Goal: Task Accomplishment & Management: Use online tool/utility

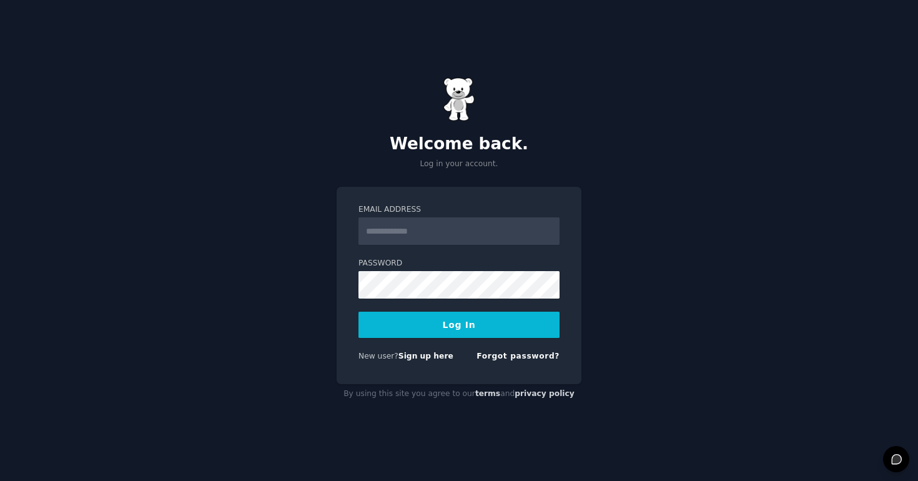
click at [439, 231] on input "Email Address" at bounding box center [458, 230] width 201 height 27
type input "**********"
click at [444, 235] on input "**********" at bounding box center [458, 230] width 201 height 27
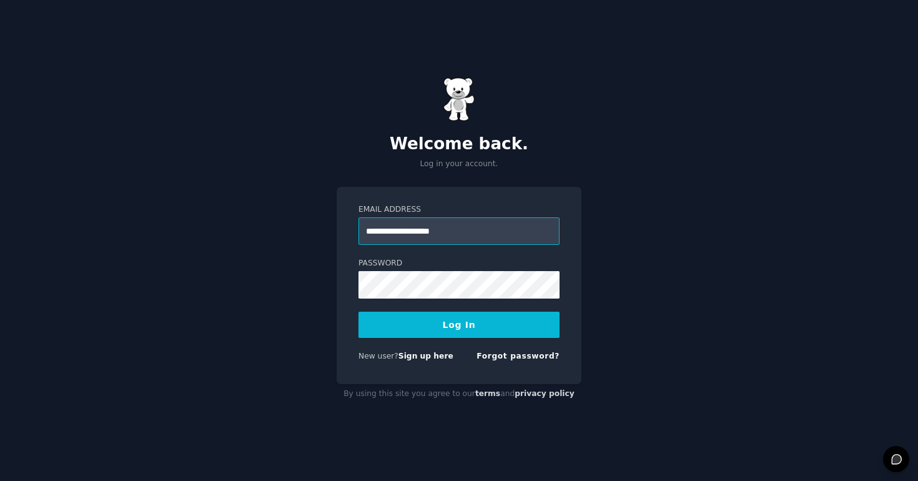
click at [444, 235] on input "**********" at bounding box center [458, 230] width 201 height 27
click at [444, 320] on button "Log In" at bounding box center [458, 325] width 201 height 26
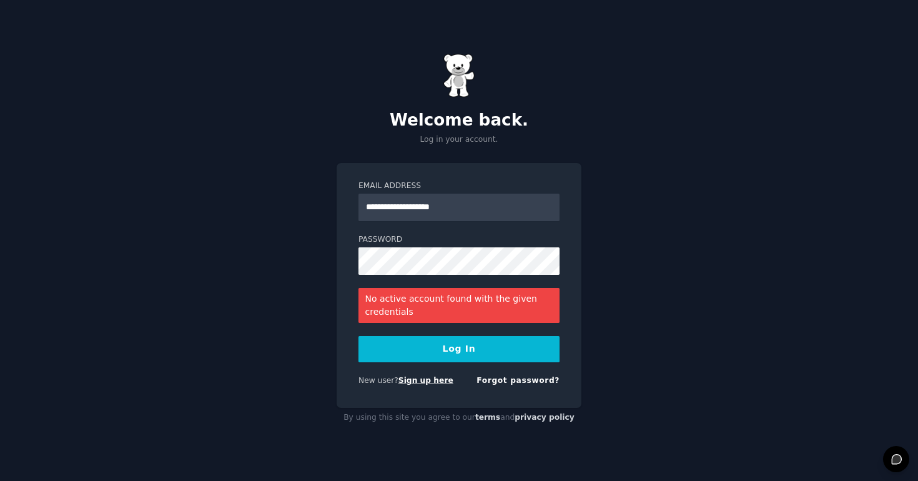
click at [426, 383] on link "Sign up here" at bounding box center [425, 380] width 55 height 9
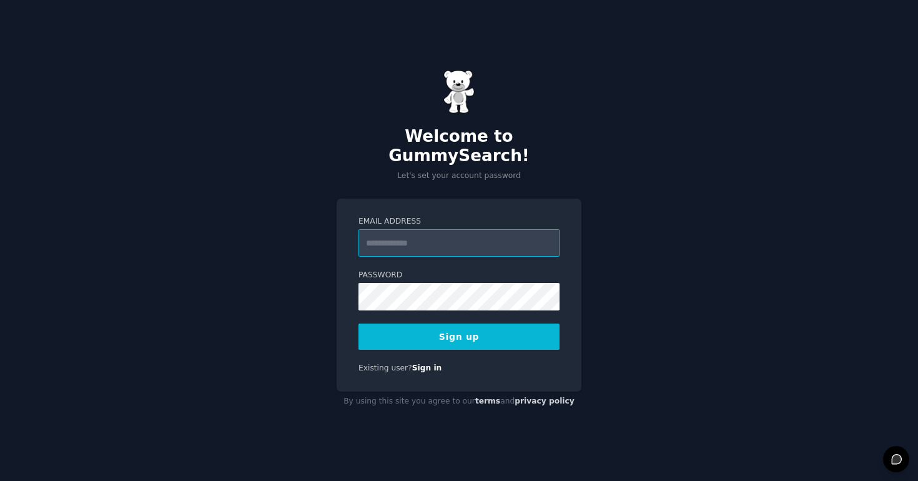
paste input "**********"
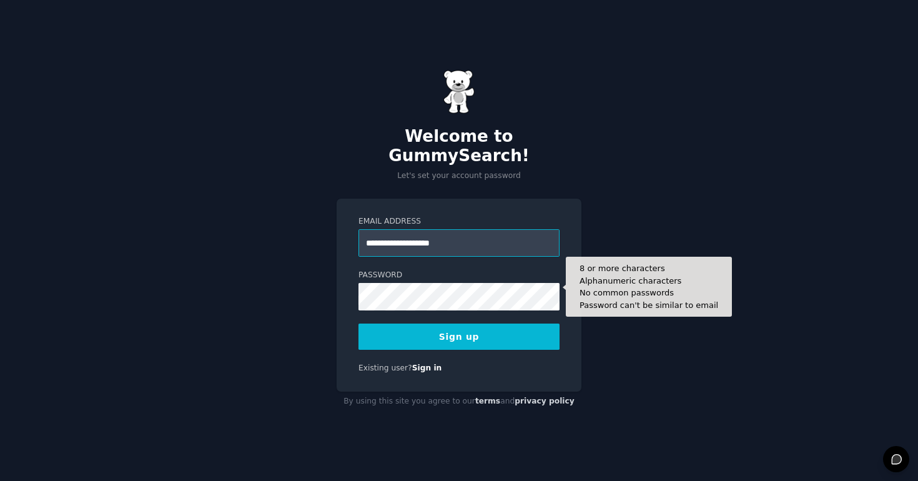
type input "**********"
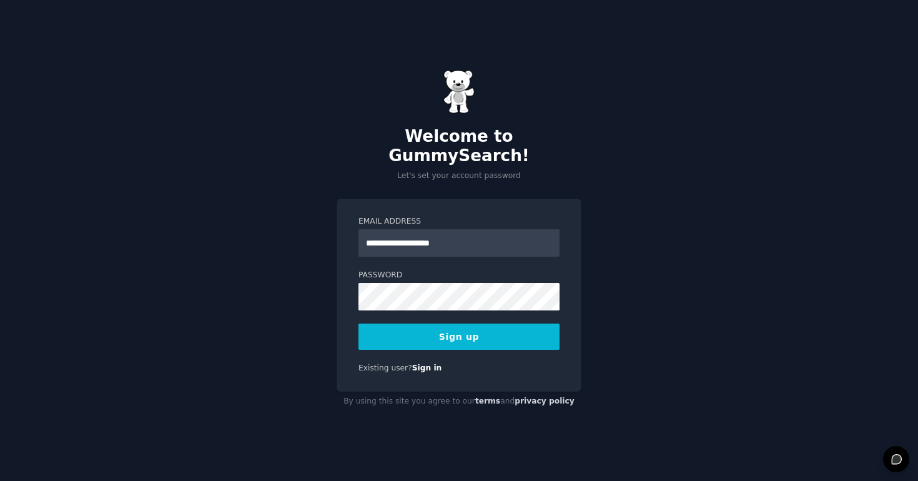
click at [423, 331] on button "Sign up" at bounding box center [458, 336] width 201 height 26
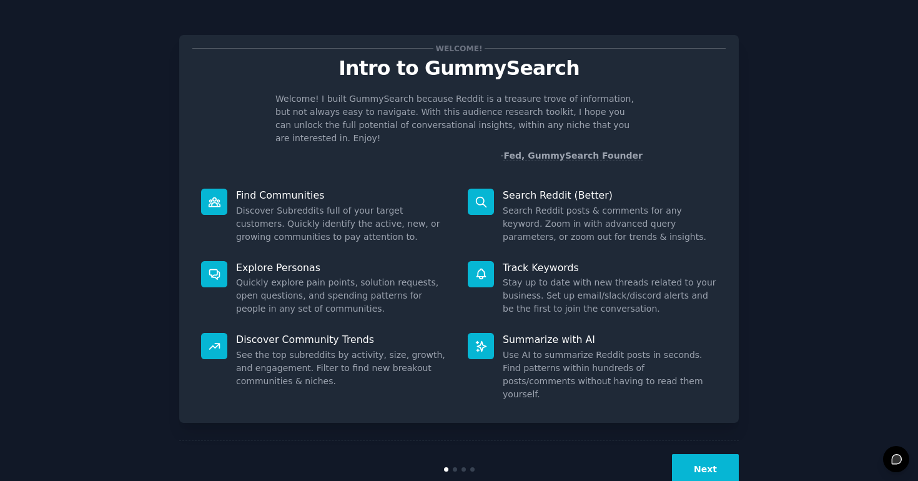
click at [710, 454] on button "Next" at bounding box center [705, 469] width 67 height 31
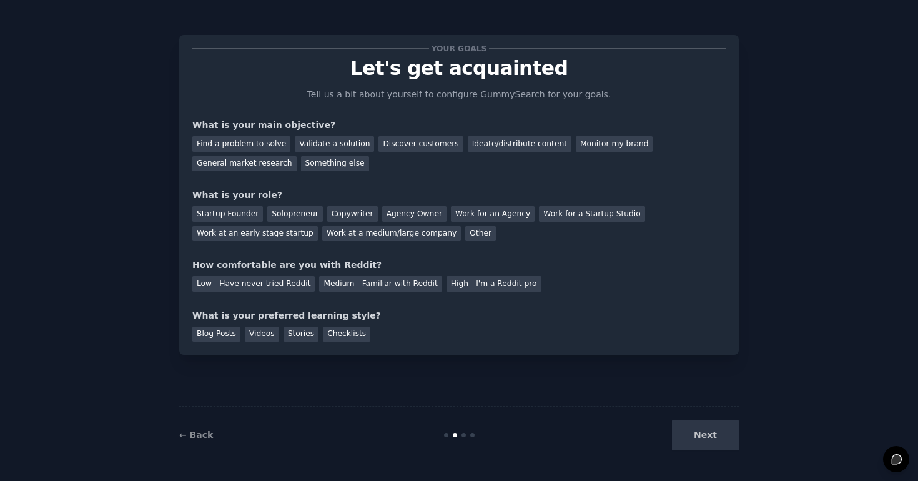
click at [708, 440] on div "Next" at bounding box center [645, 435] width 187 height 31
click at [275, 146] on div "Find a problem to solve" at bounding box center [241, 144] width 98 height 16
click at [484, 144] on div "Ideate/distribute content" at bounding box center [520, 144] width 104 height 16
click at [281, 144] on div "Find a problem to solve" at bounding box center [241, 144] width 98 height 16
click at [251, 217] on div "Startup Founder" at bounding box center [227, 214] width 71 height 16
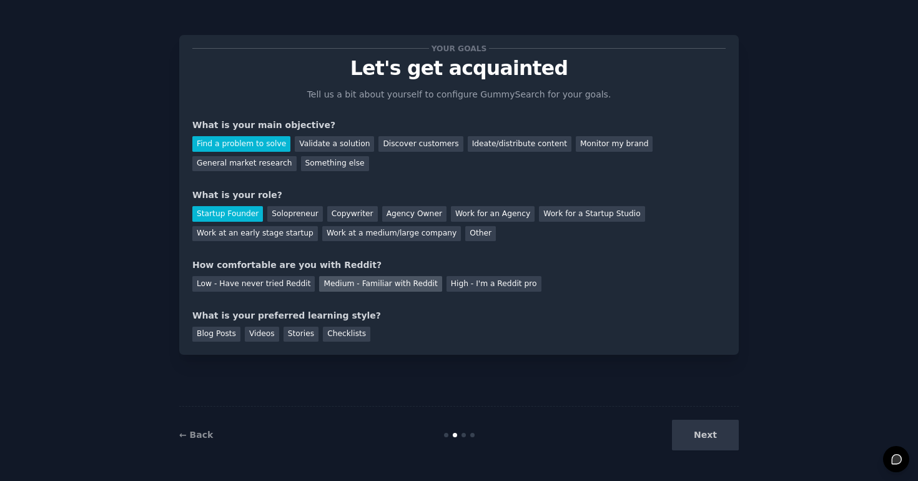
click at [349, 283] on div "Medium - Familiar with Reddit" at bounding box center [380, 284] width 122 height 16
click at [265, 340] on div "Videos" at bounding box center [262, 335] width 34 height 16
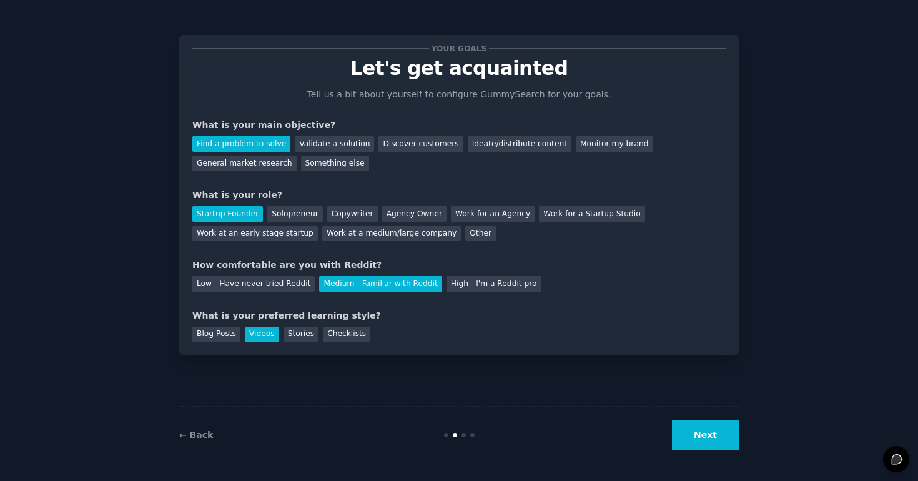
click at [700, 438] on button "Next" at bounding box center [705, 435] width 67 height 31
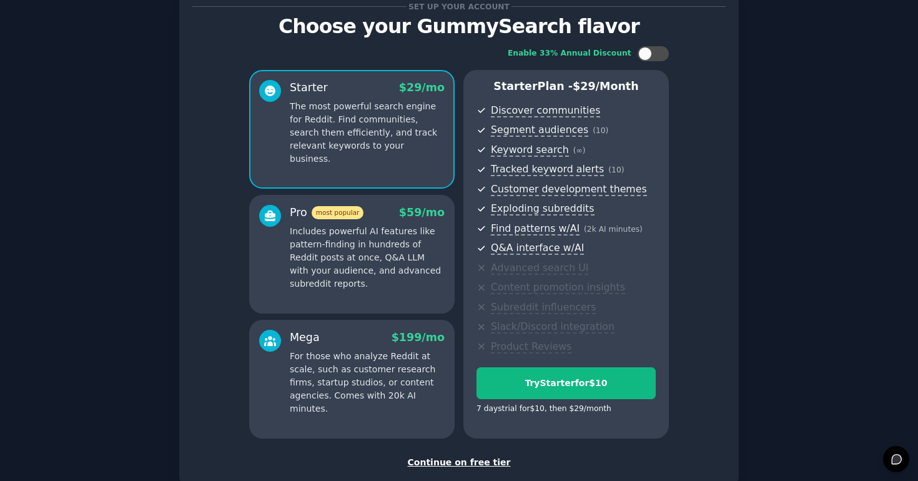
scroll to position [118, 0]
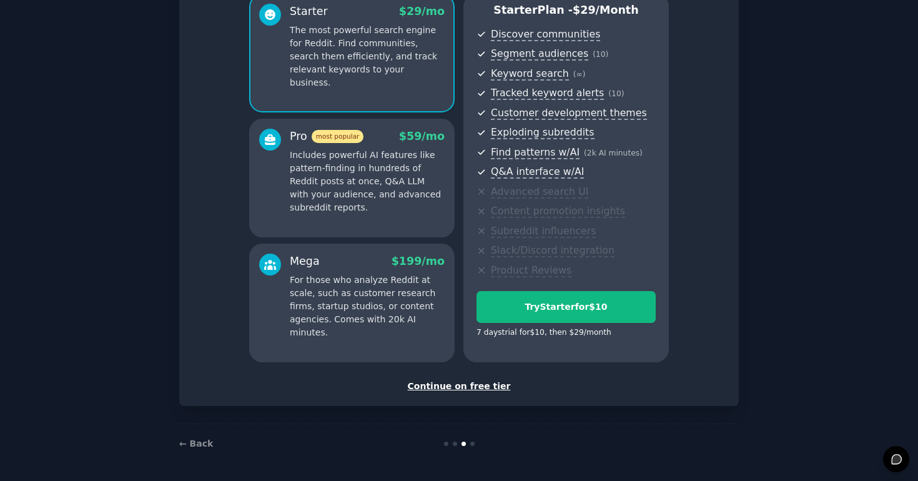
click at [451, 390] on div "Continue on free tier" at bounding box center [458, 386] width 533 height 13
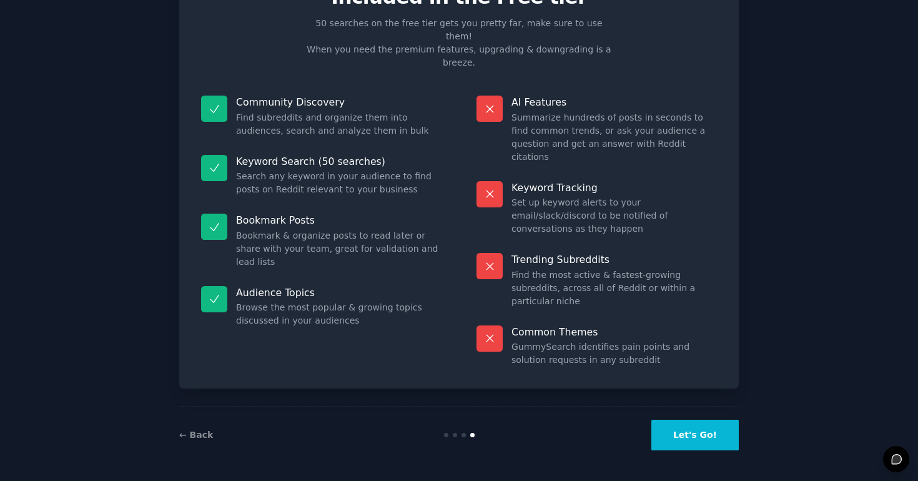
scroll to position [6, 0]
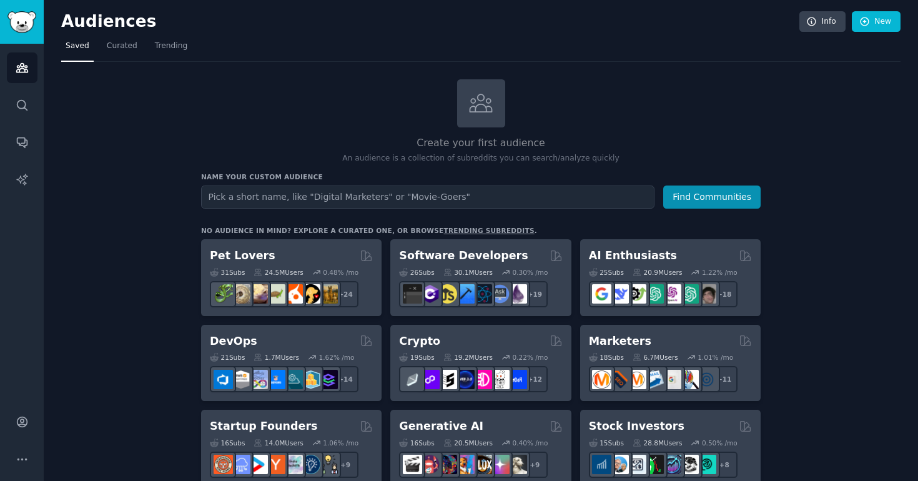
click at [457, 234] on div "No audience in mind? Explore a curated one, or browse trending subreddits ." at bounding box center [369, 230] width 336 height 9
click at [456, 227] on link "trending subreddits" at bounding box center [488, 230] width 91 height 7
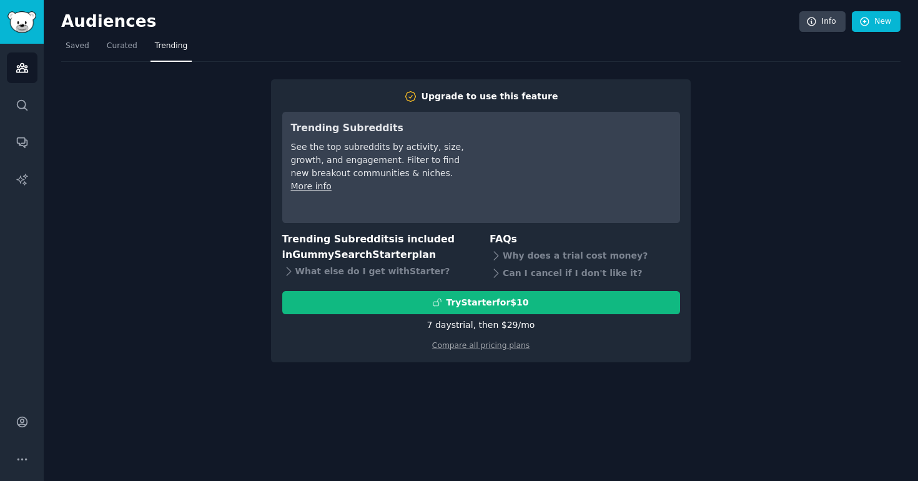
click at [774, 116] on div "Upgrade to use this feature Trending Subreddits See the top subreddits by activ…" at bounding box center [480, 212] width 839 height 300
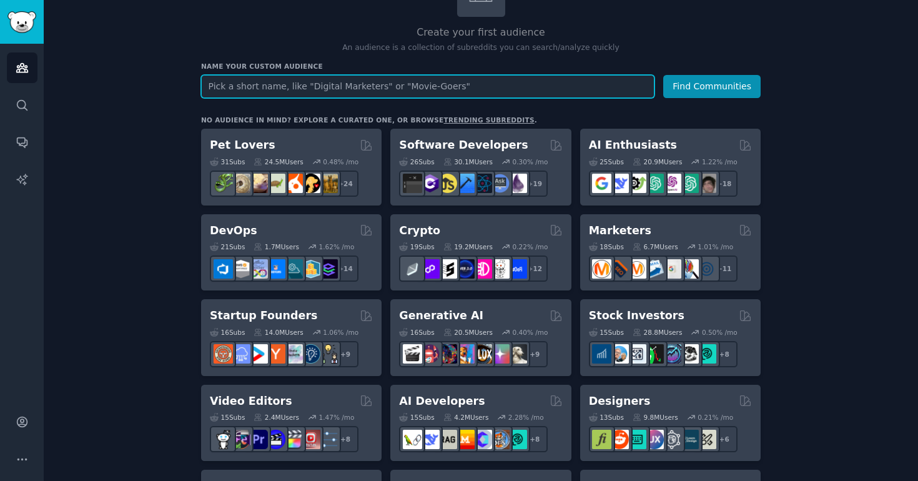
scroll to position [62, 0]
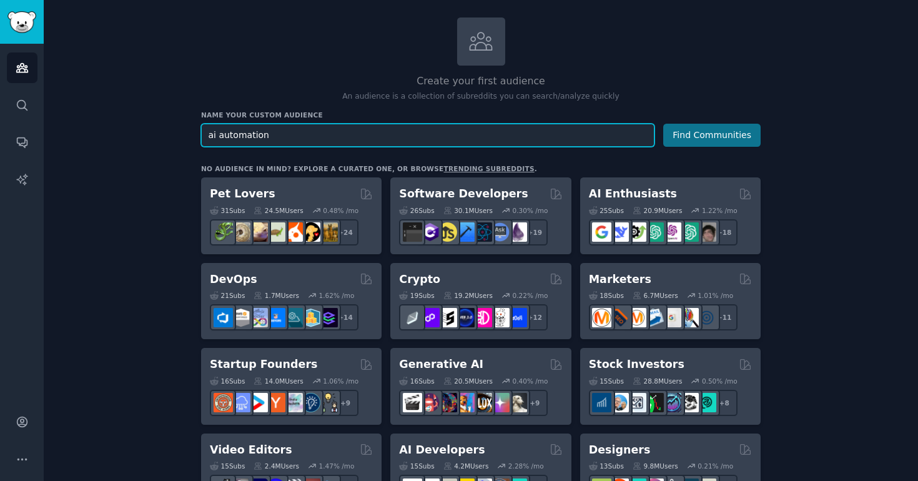
type input "ai automation"
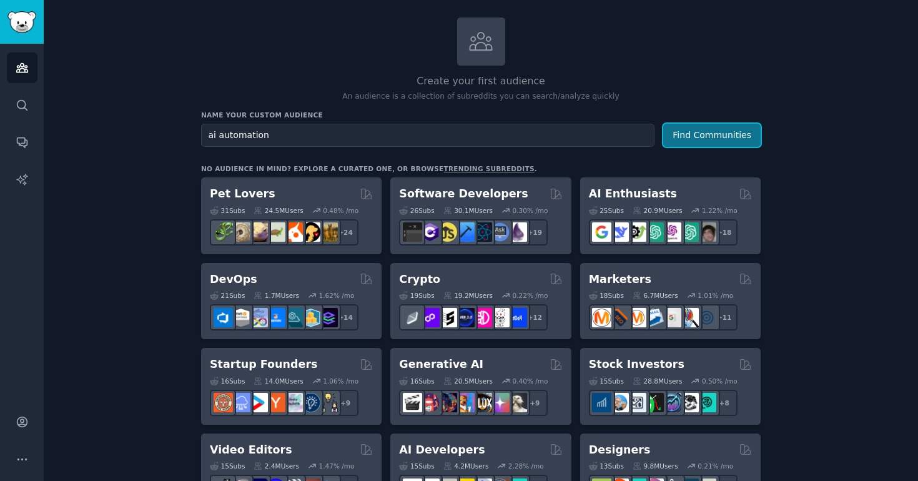
click at [739, 134] on button "Find Communities" at bounding box center [711, 135] width 97 height 23
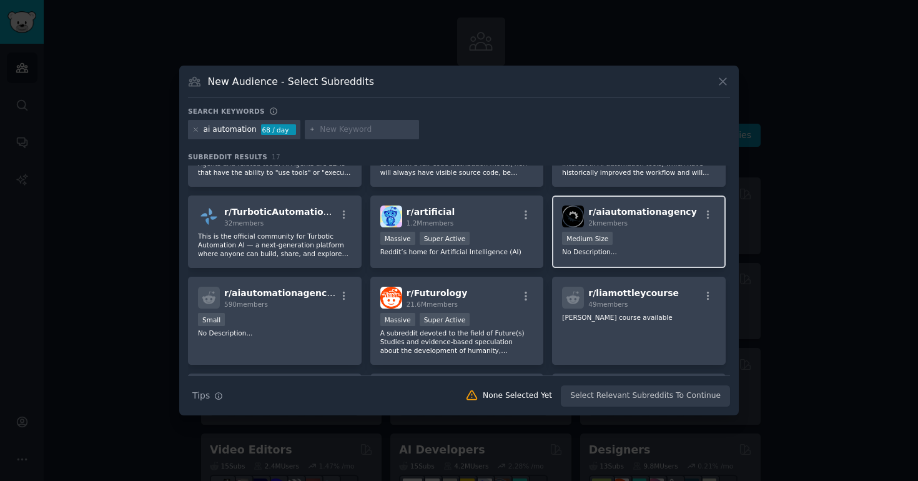
scroll to position [165, 0]
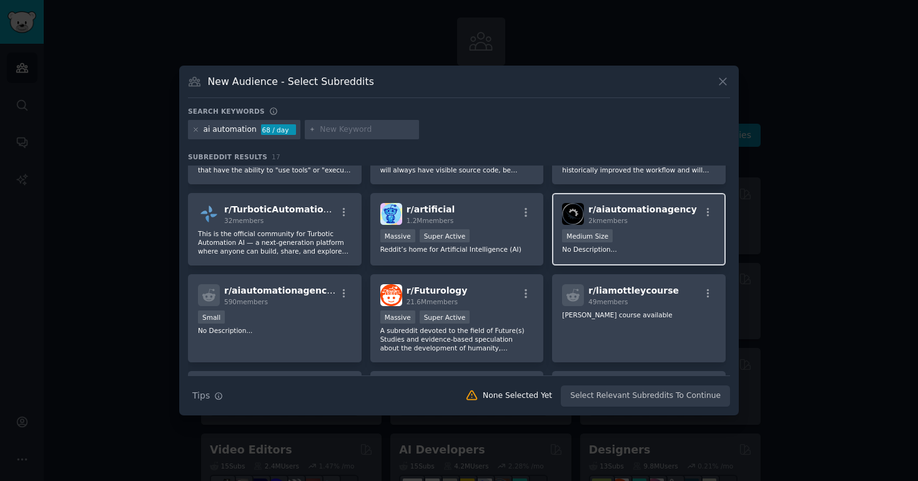
click at [662, 233] on div "Medium Size" at bounding box center [639, 237] width 154 height 16
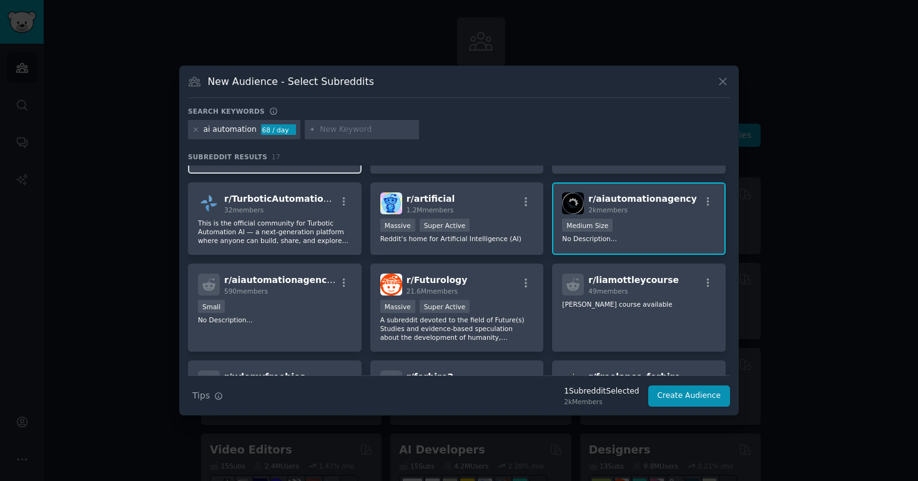
scroll to position [0, 0]
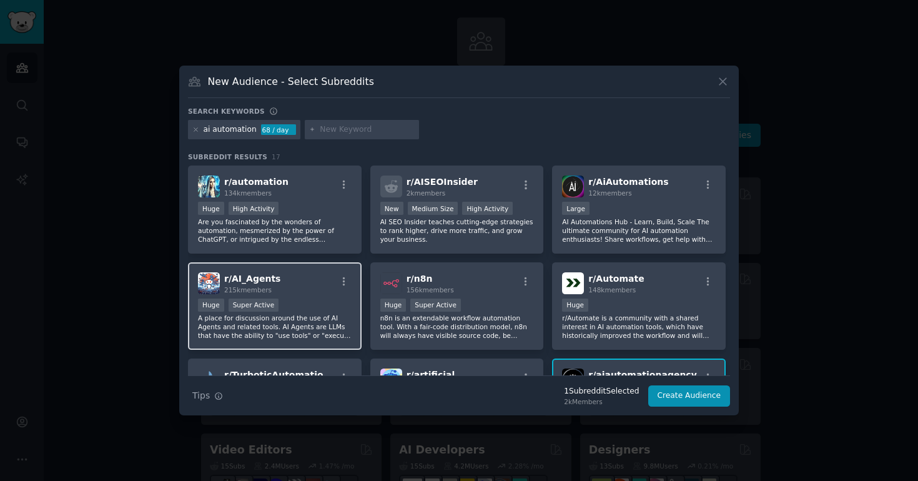
click at [315, 293] on div "r/ AI_Agents 215k members" at bounding box center [275, 283] width 154 height 22
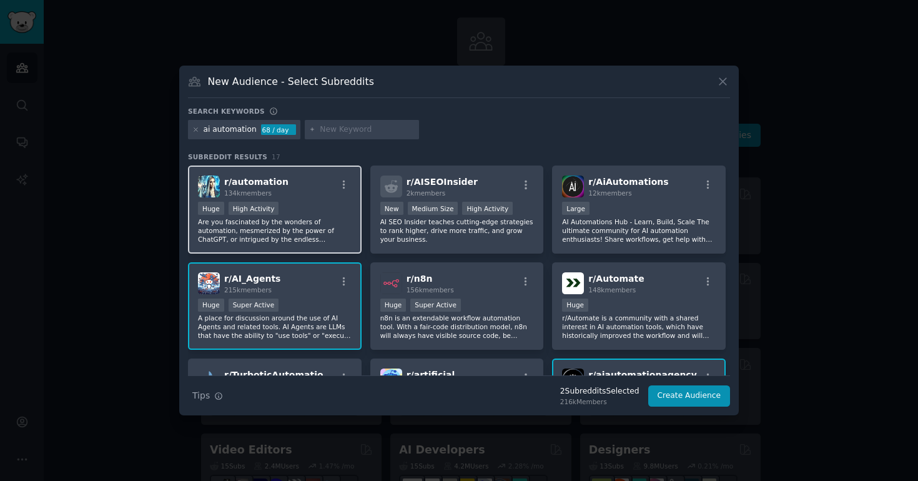
click at [308, 223] on p "Are you fascinated by the wonders of automation, mesmerized by the power of Cha…" at bounding box center [275, 230] width 154 height 26
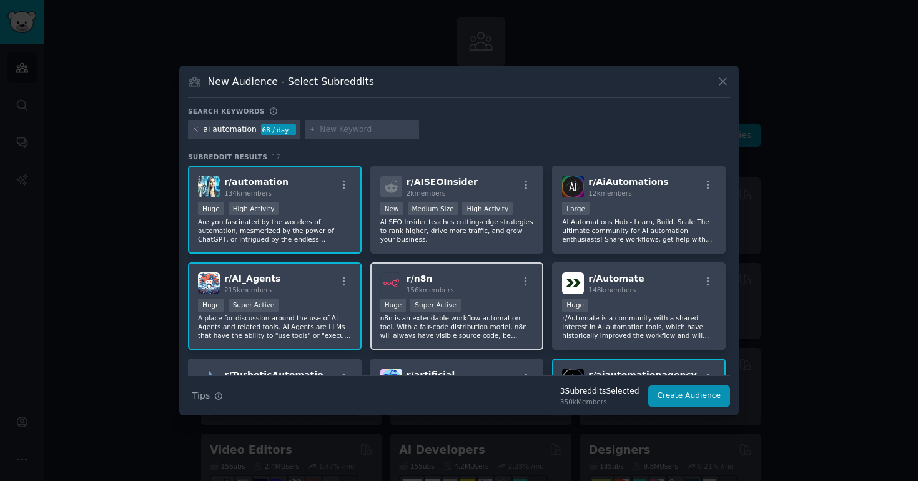
click at [496, 290] on div "r/ n8n 156k members" at bounding box center [457, 283] width 154 height 22
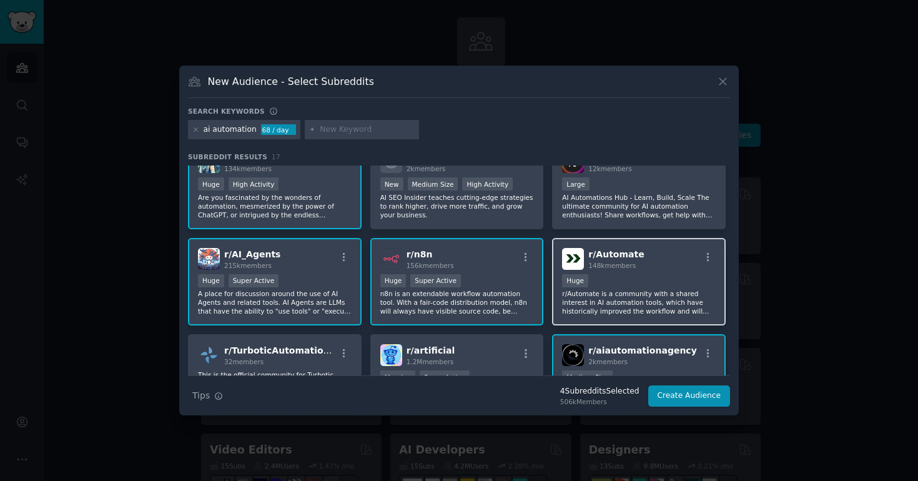
scroll to position [79, 0]
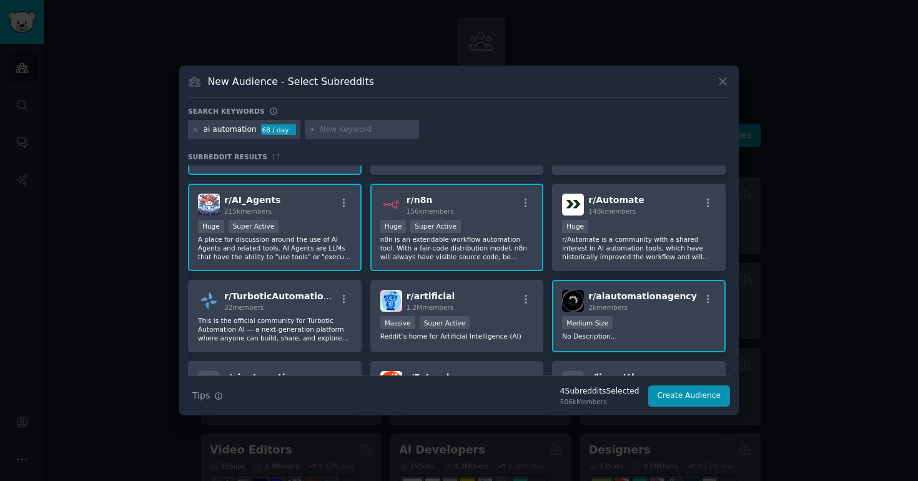
click at [641, 306] on div "2k members" at bounding box center [642, 307] width 108 height 9
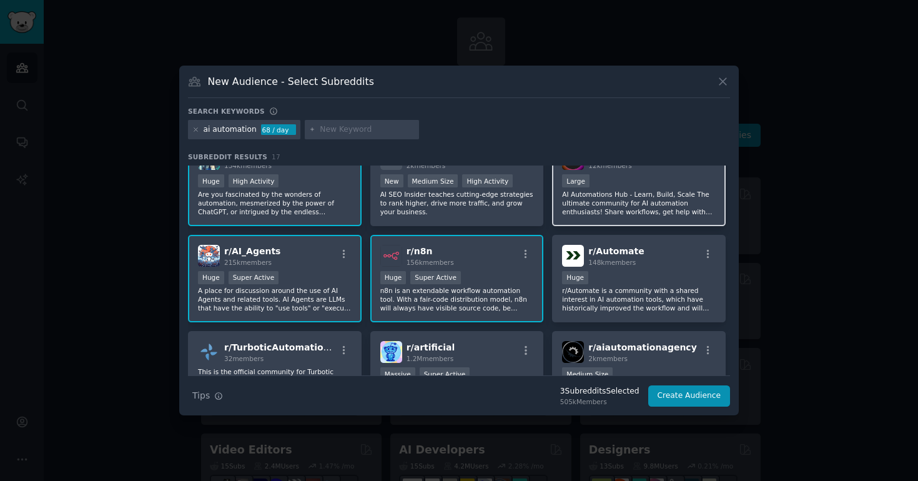
scroll to position [27, 0]
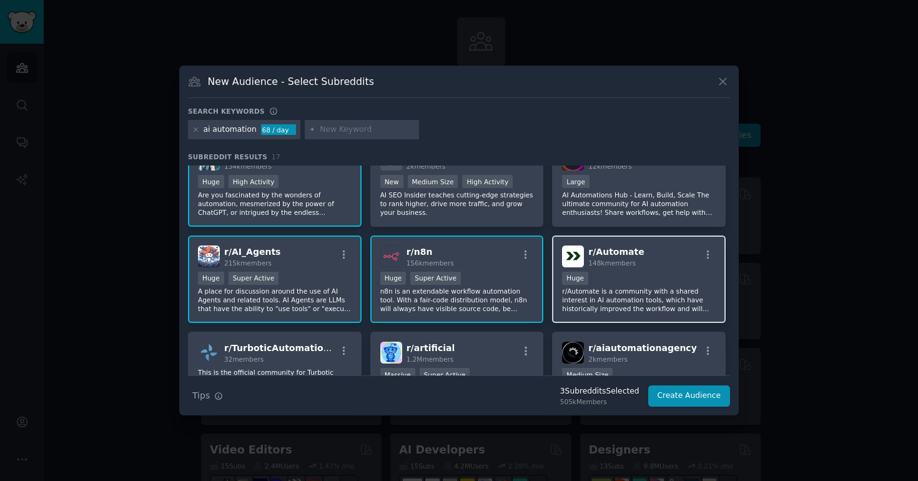
click at [656, 270] on div "r/ Automate 148k members 100,000 - 1,000,000 members Huge r/Automate is a commu…" at bounding box center [639, 279] width 174 height 88
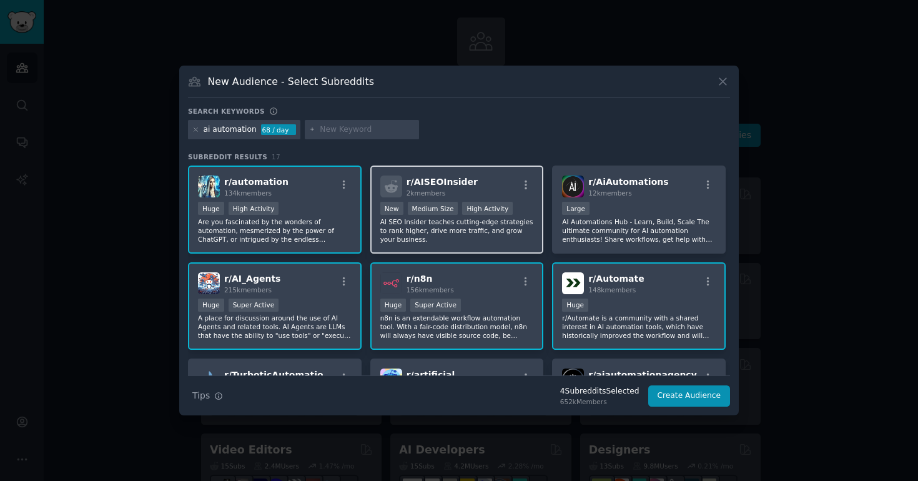
click at [499, 234] on p "AI SEO Insider teaches cutting-edge strategies to rank higher, drive more traff…" at bounding box center [457, 230] width 154 height 26
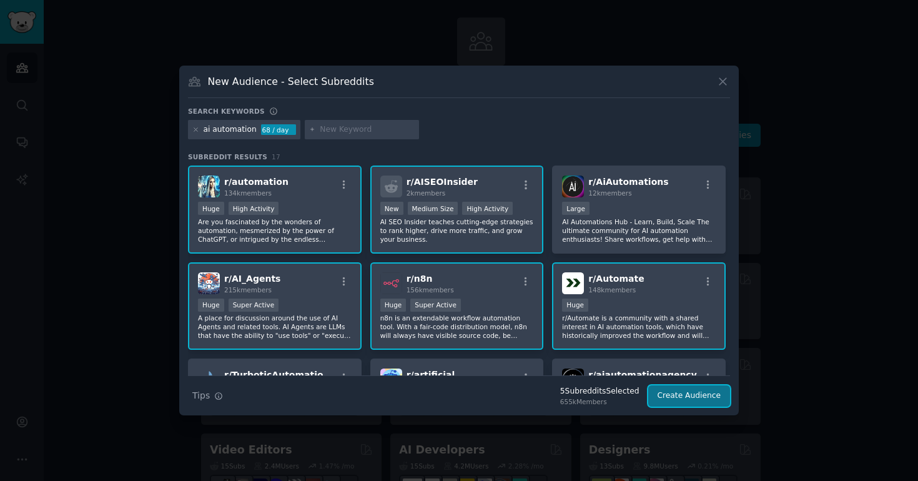
click at [685, 398] on button "Create Audience" at bounding box center [689, 395] width 82 height 21
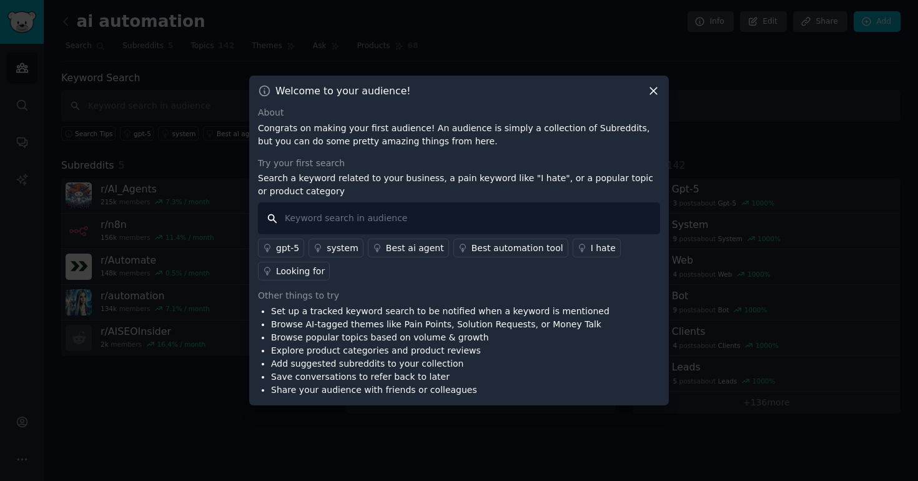
click at [511, 219] on input "text" at bounding box center [459, 218] width 402 height 32
click at [591, 253] on div "I hate" at bounding box center [603, 248] width 25 height 13
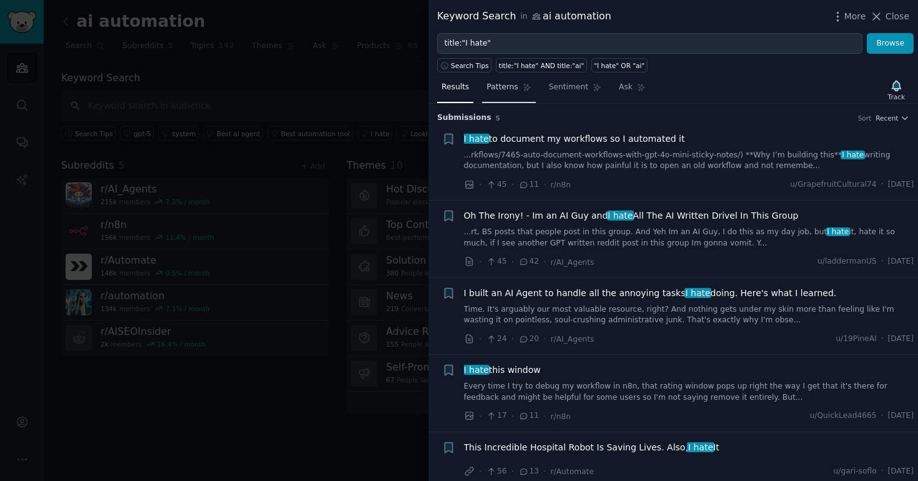
click at [518, 88] on link "Patterns" at bounding box center [508, 90] width 53 height 26
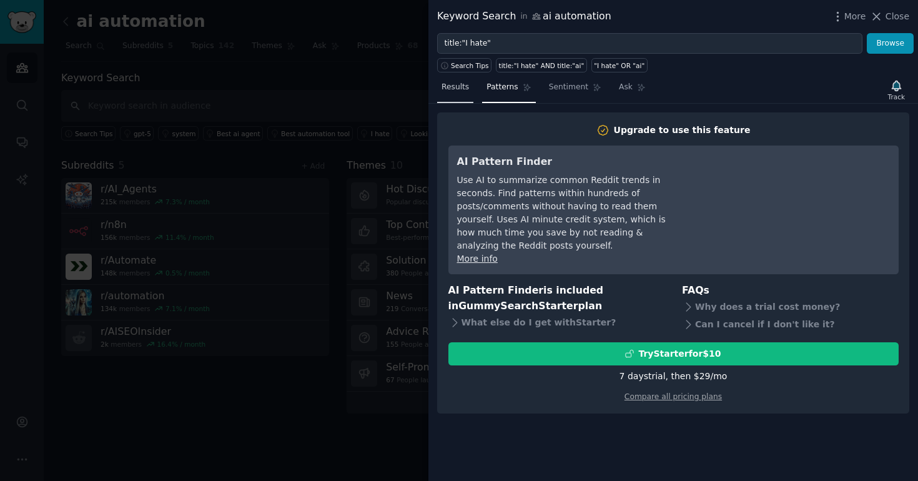
click at [458, 88] on span "Results" at bounding box center [454, 87] width 27 height 11
